Goal: Answer question/provide support: Share knowledge or assist other users

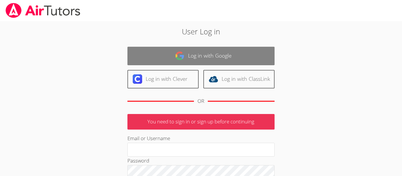
click at [252, 49] on link "Log in with Google" at bounding box center [200, 56] width 147 height 19
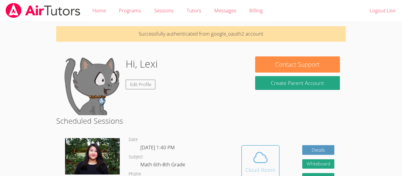
click at [274, 164] on span at bounding box center [260, 157] width 30 height 16
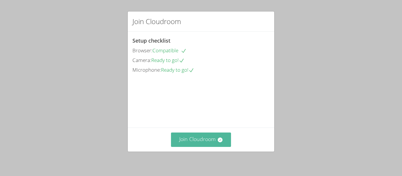
click at [200, 143] on button "Join Cloudroom" at bounding box center [201, 140] width 60 height 14
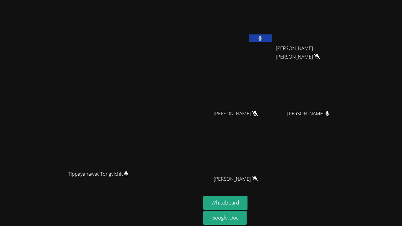
click at [262, 37] on icon at bounding box center [261, 38] width 4 height 5
click at [248, 176] on button "Whiteboard" at bounding box center [225, 203] width 44 height 14
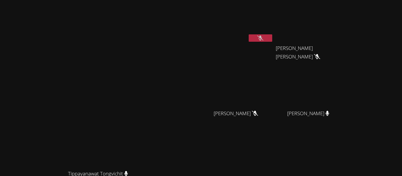
click at [272, 38] on button at bounding box center [261, 37] width 24 height 7
click at [272, 37] on button at bounding box center [261, 37] width 24 height 7
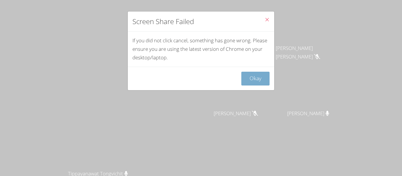
click at [246, 77] on button "Okay" at bounding box center [255, 79] width 28 height 14
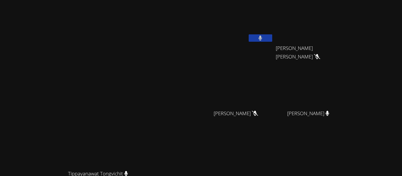
click at [272, 39] on button at bounding box center [261, 37] width 24 height 7
click at [263, 36] on icon at bounding box center [260, 38] width 6 height 5
click at [272, 35] on button at bounding box center [261, 37] width 24 height 7
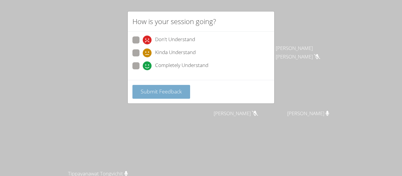
click at [167, 89] on span "Submit Feedback" at bounding box center [161, 91] width 41 height 7
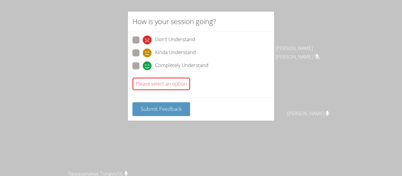
click at [143, 57] on span at bounding box center [143, 57] width 0 height 0
click at [143, 53] on input "Kinda Understand" at bounding box center [145, 51] width 5 height 5
radio input "true"
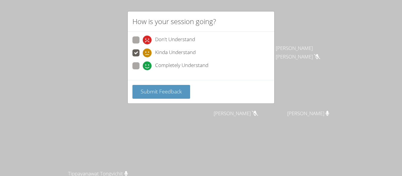
click at [151, 104] on div "How is your session going? Don't Understand Kinda Understand Completely Underst…" at bounding box center [201, 88] width 402 height 176
click at [156, 93] on span "Submit Feedback" at bounding box center [161, 91] width 41 height 7
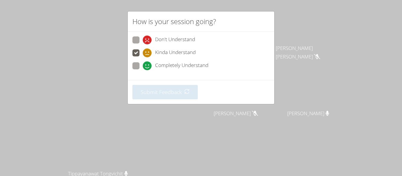
click at [296, 57] on div "How is your session going? Don't Understand Kinda Understand Completely Underst…" at bounding box center [201, 88] width 402 height 176
click at [176, 103] on div "Submit Feedback" at bounding box center [201, 92] width 146 height 24
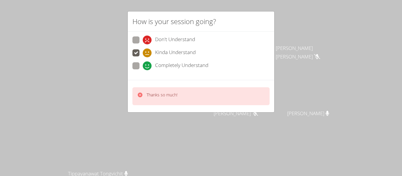
click at [139, 97] on icon at bounding box center [140, 95] width 5 height 5
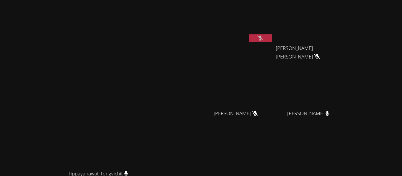
click at [272, 35] on button at bounding box center [261, 37] width 24 height 7
click at [262, 37] on icon at bounding box center [260, 38] width 4 height 5
click at [263, 36] on icon at bounding box center [260, 38] width 6 height 5
click at [272, 35] on button at bounding box center [261, 37] width 24 height 7
click at [263, 39] on icon at bounding box center [260, 38] width 6 height 5
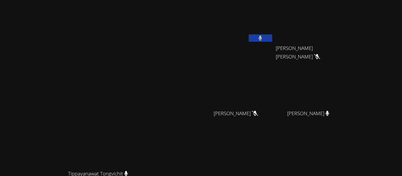
click at [262, 39] on icon at bounding box center [261, 38] width 4 height 5
